Goal: Find specific page/section: Find specific page/section

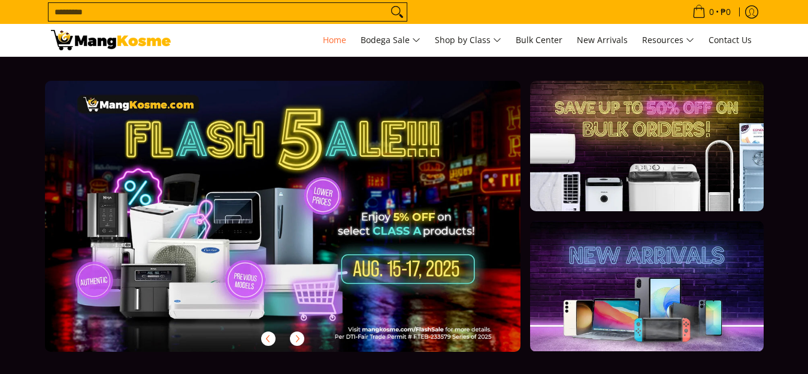
click at [255, 14] on input "Search..." at bounding box center [218, 12] width 339 height 18
click at [303, 13] on input "Search..." at bounding box center [218, 12] width 339 height 18
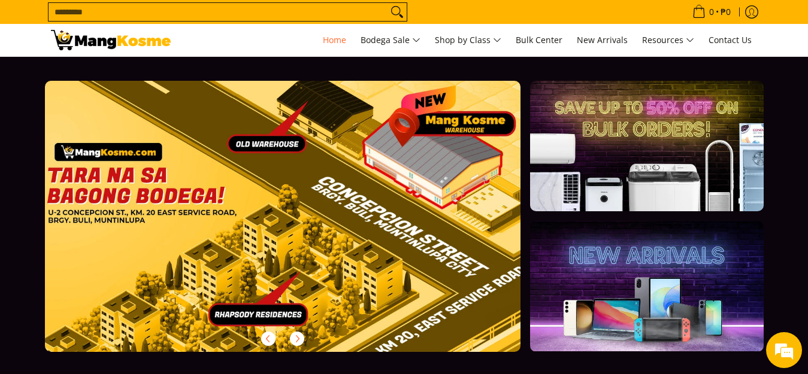
scroll to position [0, 1905]
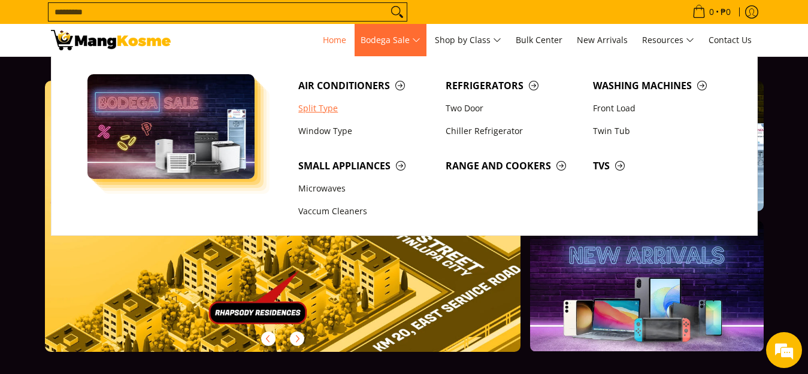
click at [332, 113] on link "Split Type" at bounding box center [365, 108] width 147 height 23
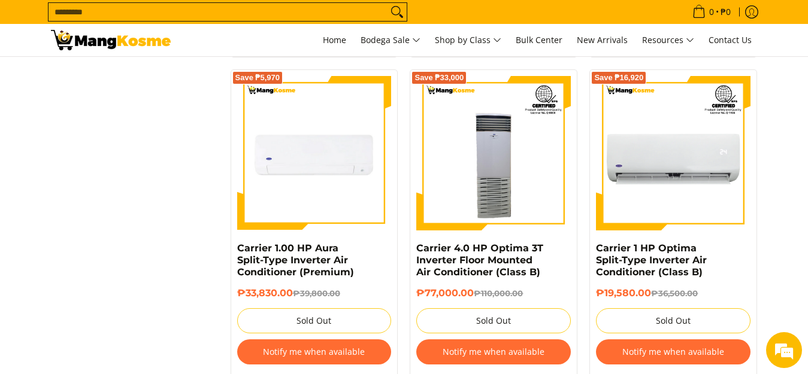
scroll to position [1558, 0]
